Goal: Browse casually: Explore the website without a specific task or goal

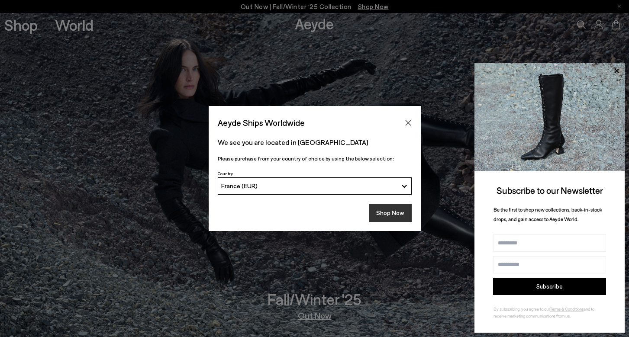
click at [386, 206] on button "Shop Now" at bounding box center [390, 213] width 43 height 18
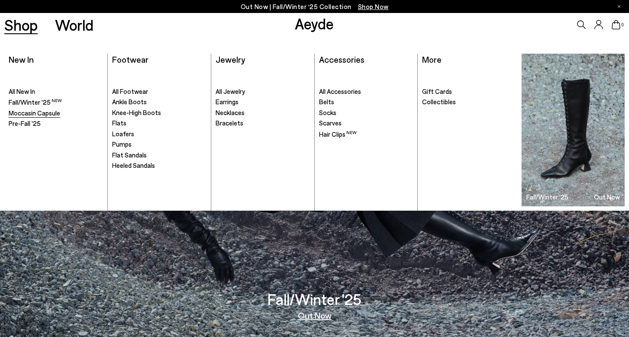
click at [23, 112] on span "Moccasin Capsule" at bounding box center [34, 113] width 51 height 8
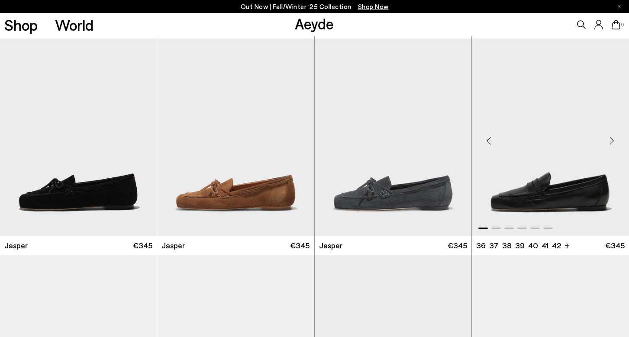
scroll to position [359, 0]
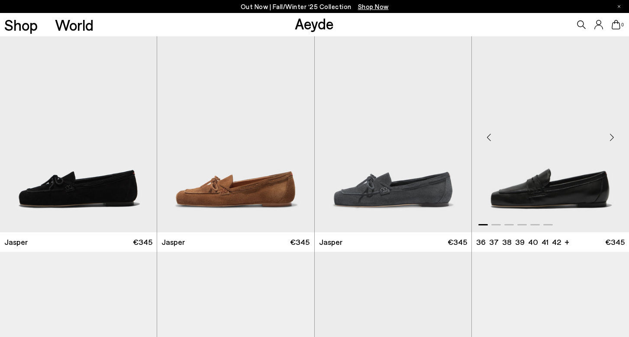
click at [614, 136] on div "Next slide" at bounding box center [611, 137] width 26 height 26
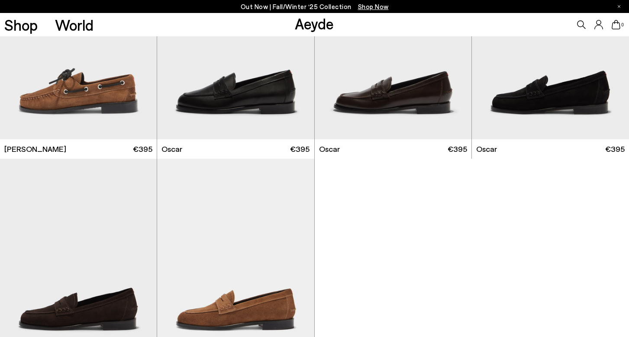
scroll to position [1102, 0]
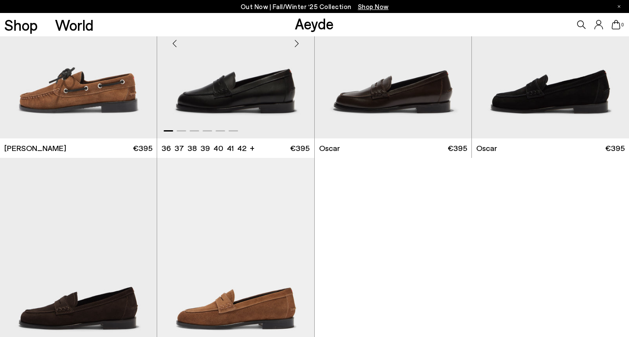
click at [297, 45] on div "Next slide" at bounding box center [297, 44] width 26 height 26
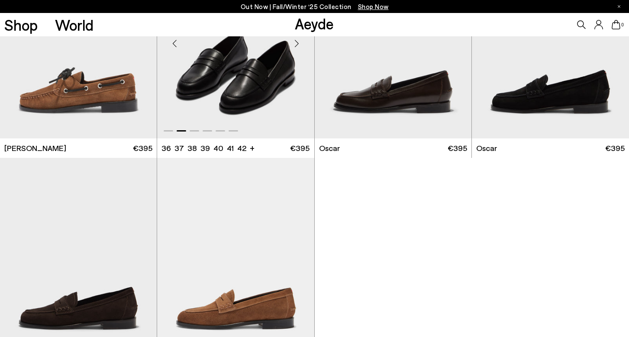
click at [297, 45] on div "Next slide" at bounding box center [297, 44] width 26 height 26
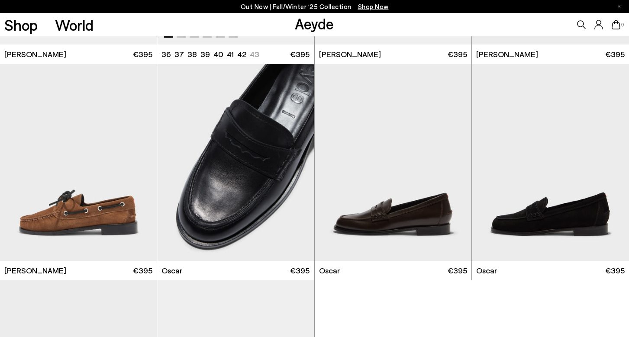
scroll to position [983, 0]
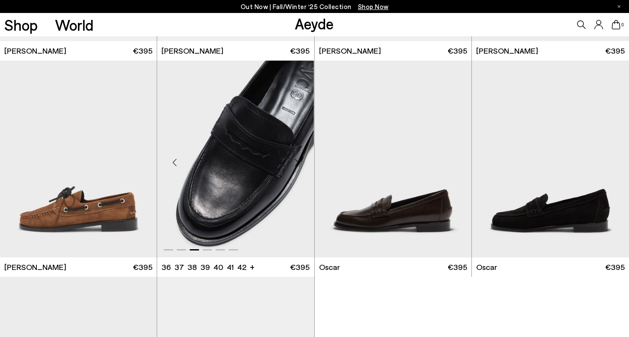
click at [298, 163] on div "Next slide" at bounding box center [297, 163] width 26 height 26
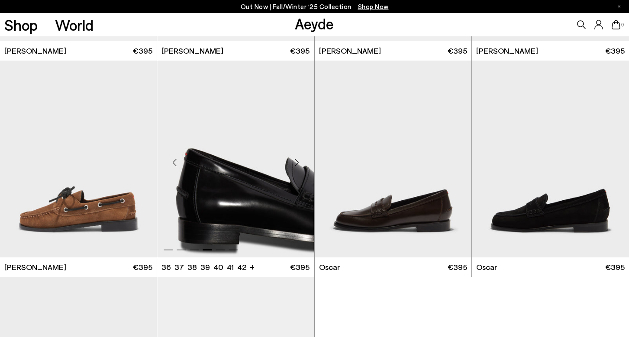
click at [298, 163] on div "Next slide" at bounding box center [297, 163] width 26 height 26
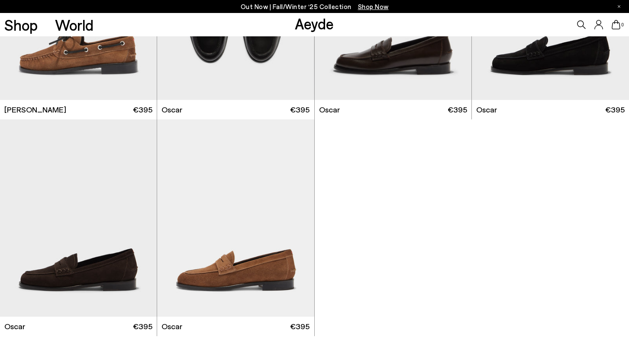
scroll to position [1062, 0]
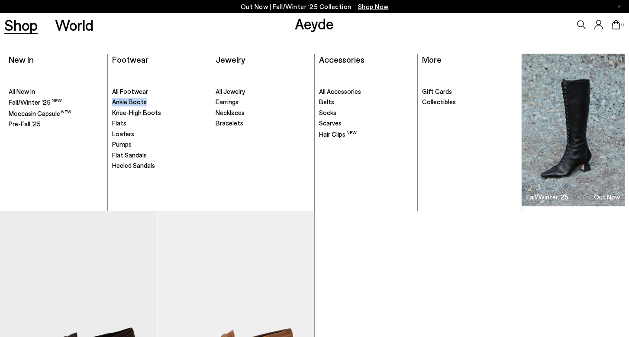
click at [122, 114] on span "Knee-High Boots" at bounding box center [136, 113] width 49 height 8
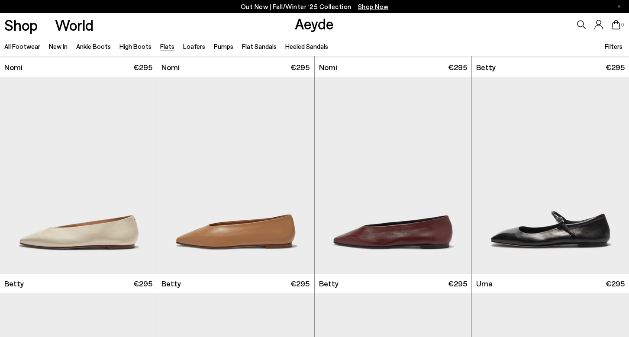
scroll to position [651, 0]
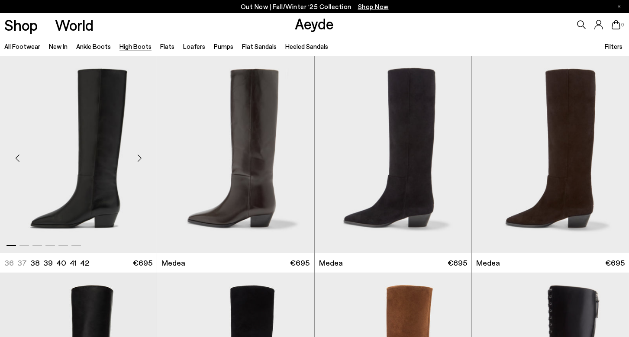
click at [139, 157] on div "Next slide" at bounding box center [139, 158] width 26 height 26
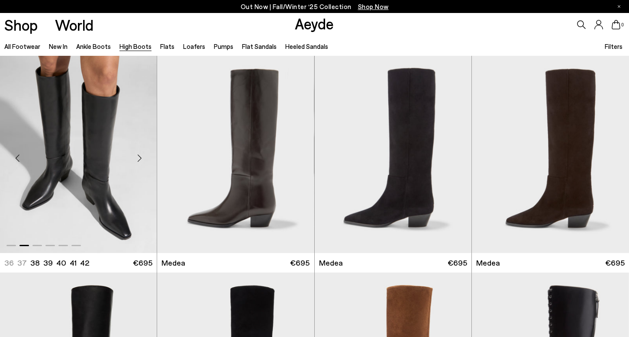
click at [139, 157] on div "Next slide" at bounding box center [139, 158] width 26 height 26
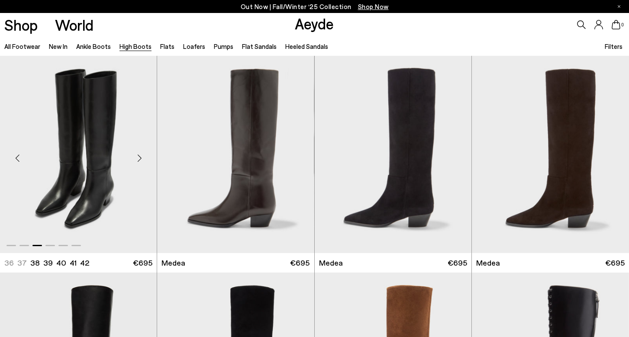
click at [139, 157] on div "Next slide" at bounding box center [139, 158] width 26 height 26
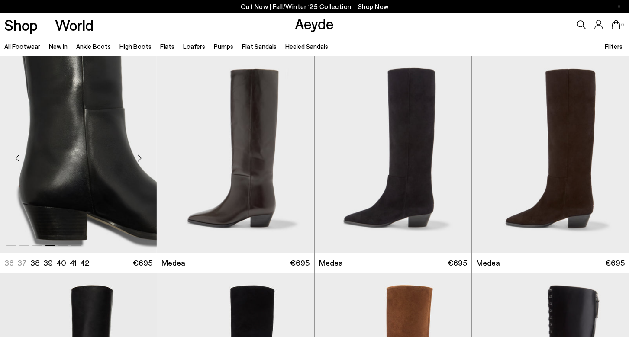
click at [139, 157] on div "Next slide" at bounding box center [139, 158] width 26 height 26
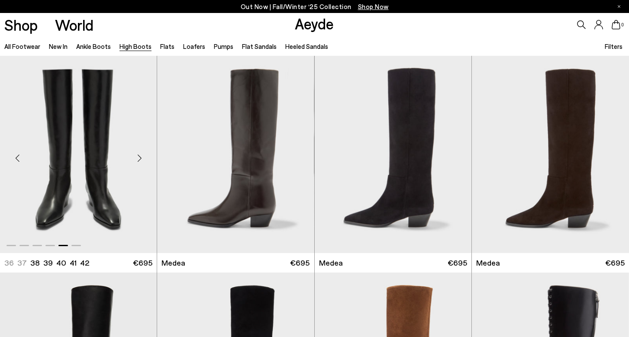
click at [139, 157] on div "Next slide" at bounding box center [139, 158] width 26 height 26
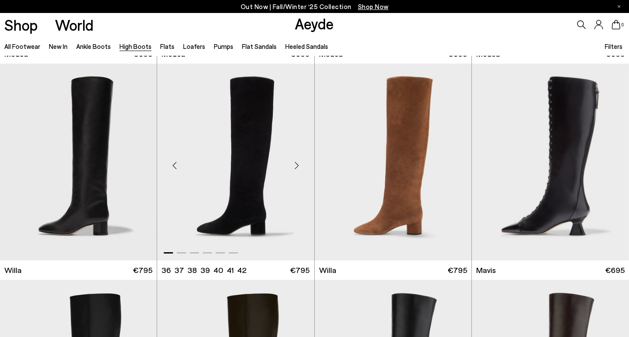
scroll to position [211, 0]
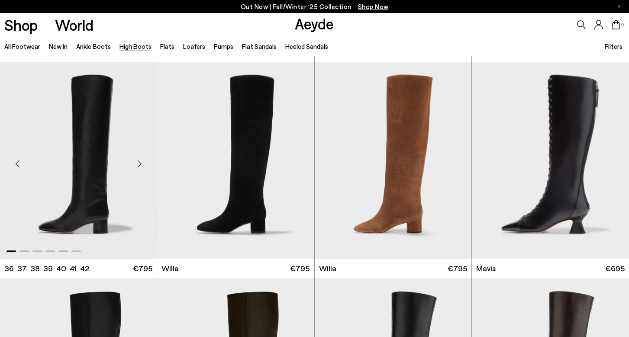
click at [141, 164] on div "Next slide" at bounding box center [139, 164] width 26 height 26
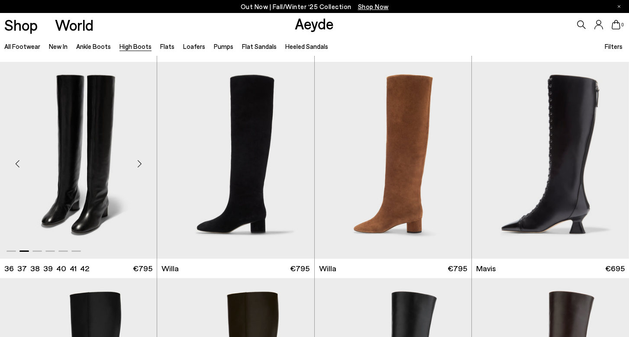
click at [141, 164] on div "Next slide" at bounding box center [139, 164] width 26 height 26
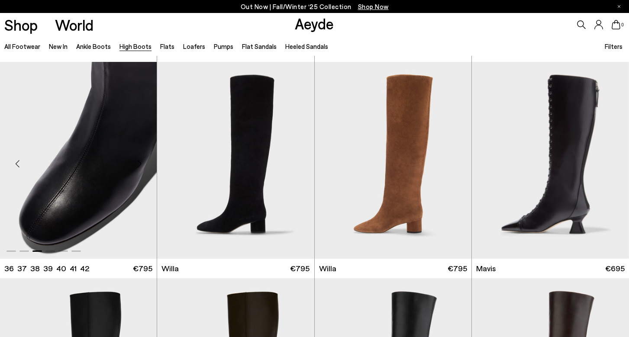
click at [141, 164] on div "Next slide" at bounding box center [139, 164] width 26 height 26
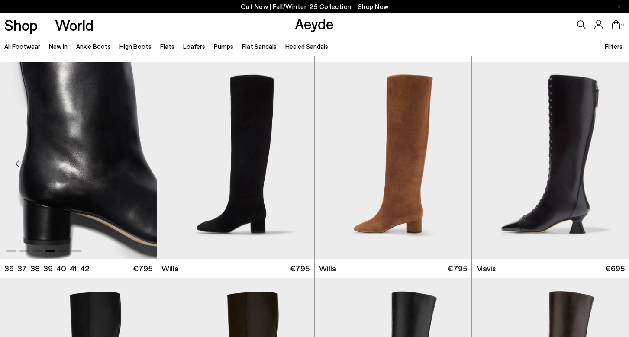
click at [141, 164] on div "Next slide" at bounding box center [139, 164] width 26 height 26
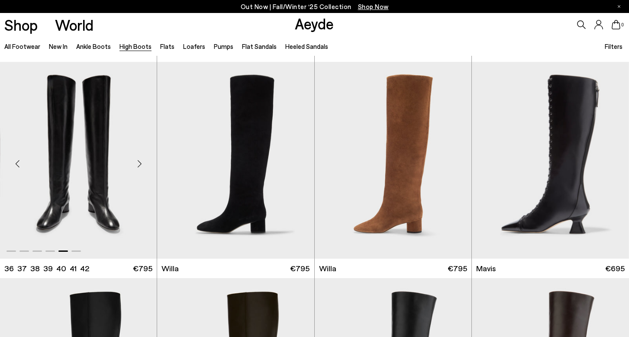
click at [141, 164] on div "Next slide" at bounding box center [139, 164] width 26 height 26
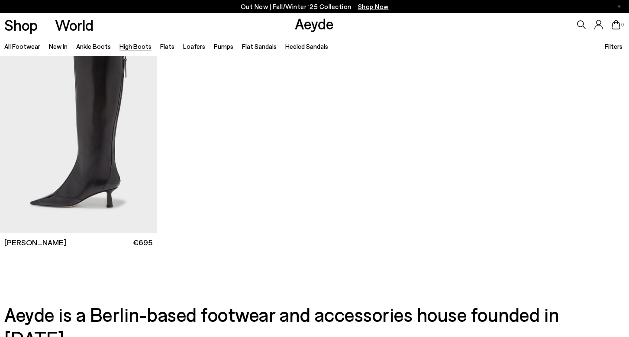
scroll to position [2197, 0]
